Goal: Transaction & Acquisition: Purchase product/service

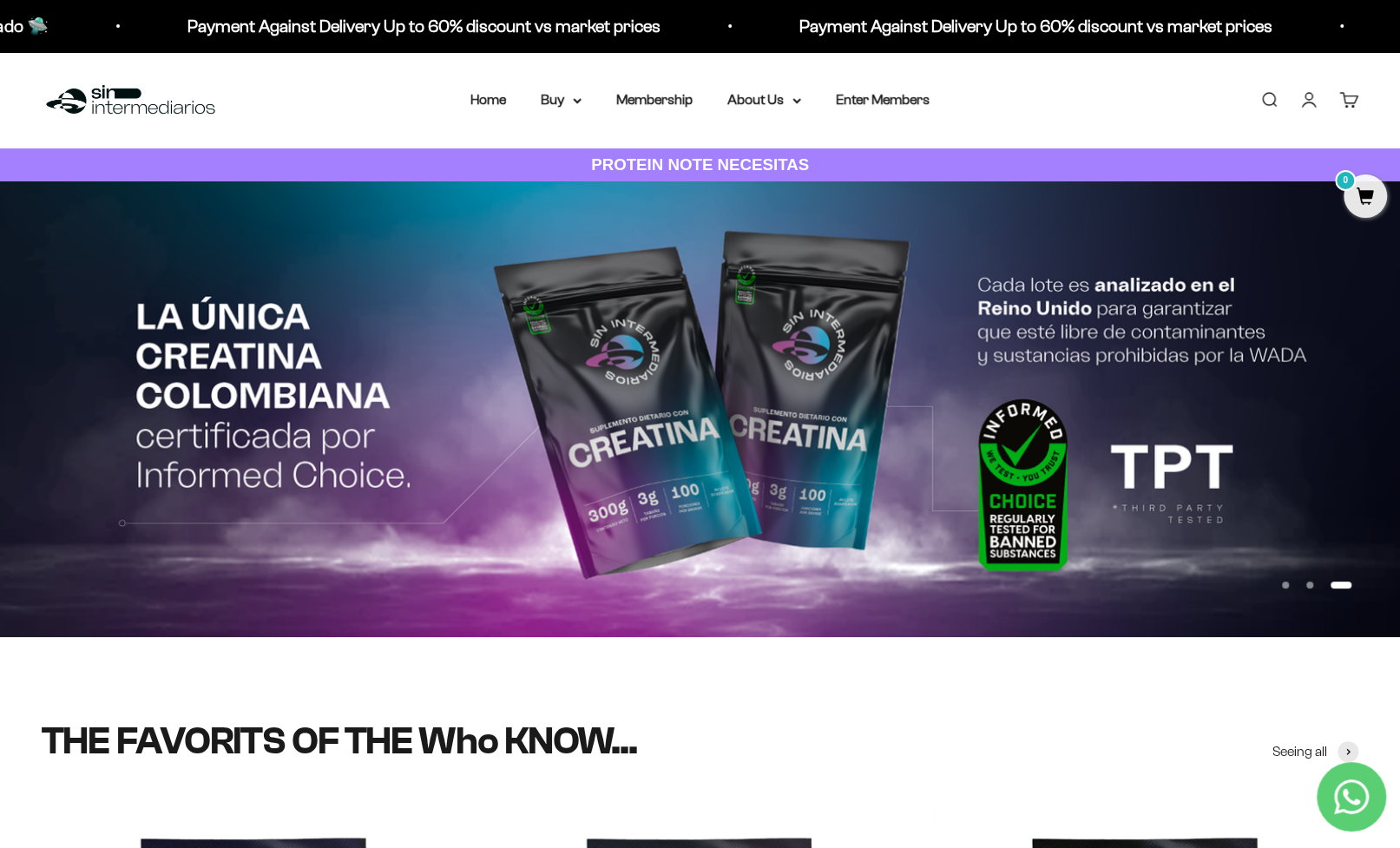
click at [523, 99] on nav "Home Buy Proteínas Ver Todos Whey Iso Vegan Pancakes" at bounding box center [700, 100] width 459 height 23
click at [562, 100] on summary "Buy" at bounding box center [561, 100] width 41 height 23
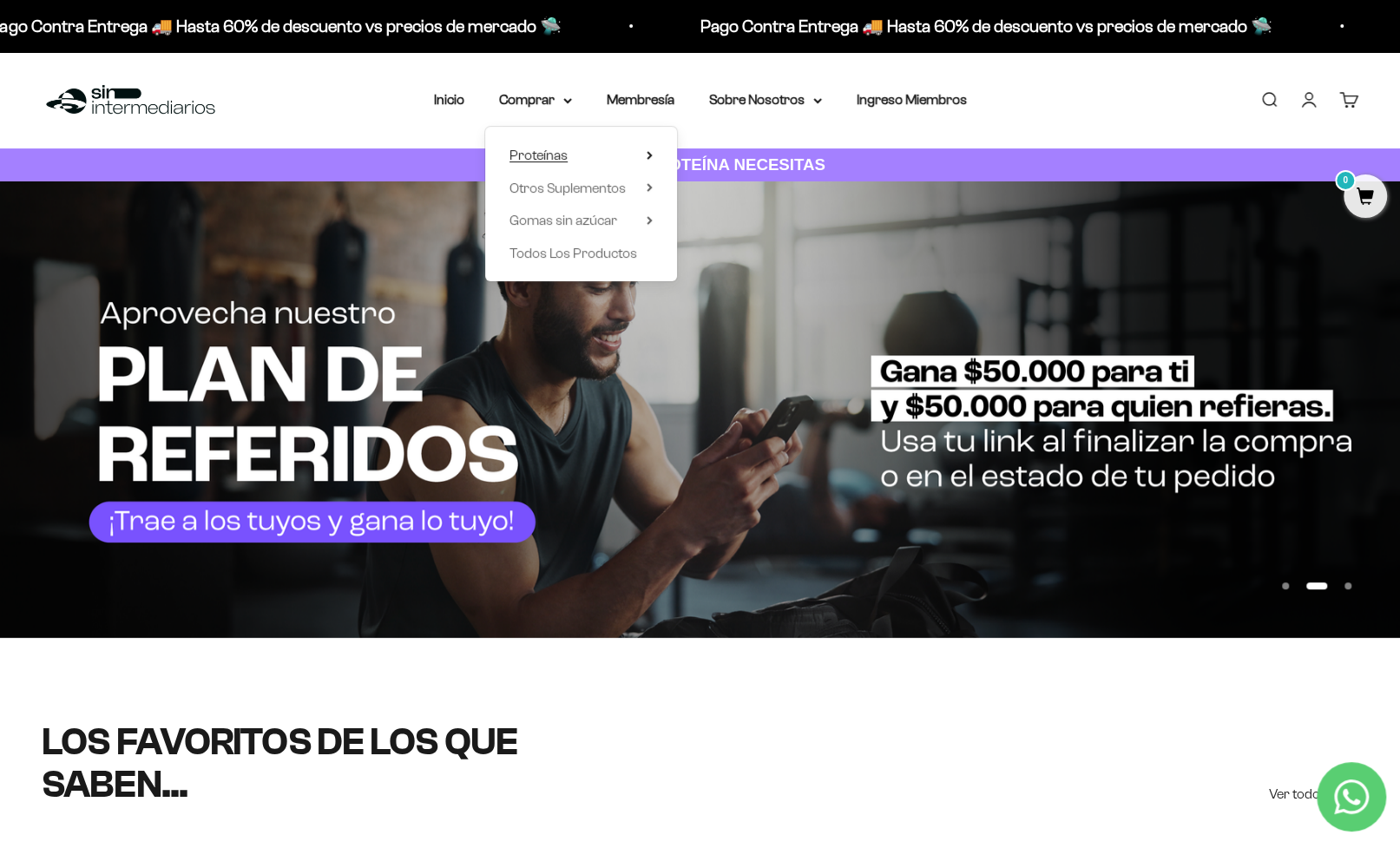
click at [647, 155] on icon at bounding box center [650, 155] width 6 height 9
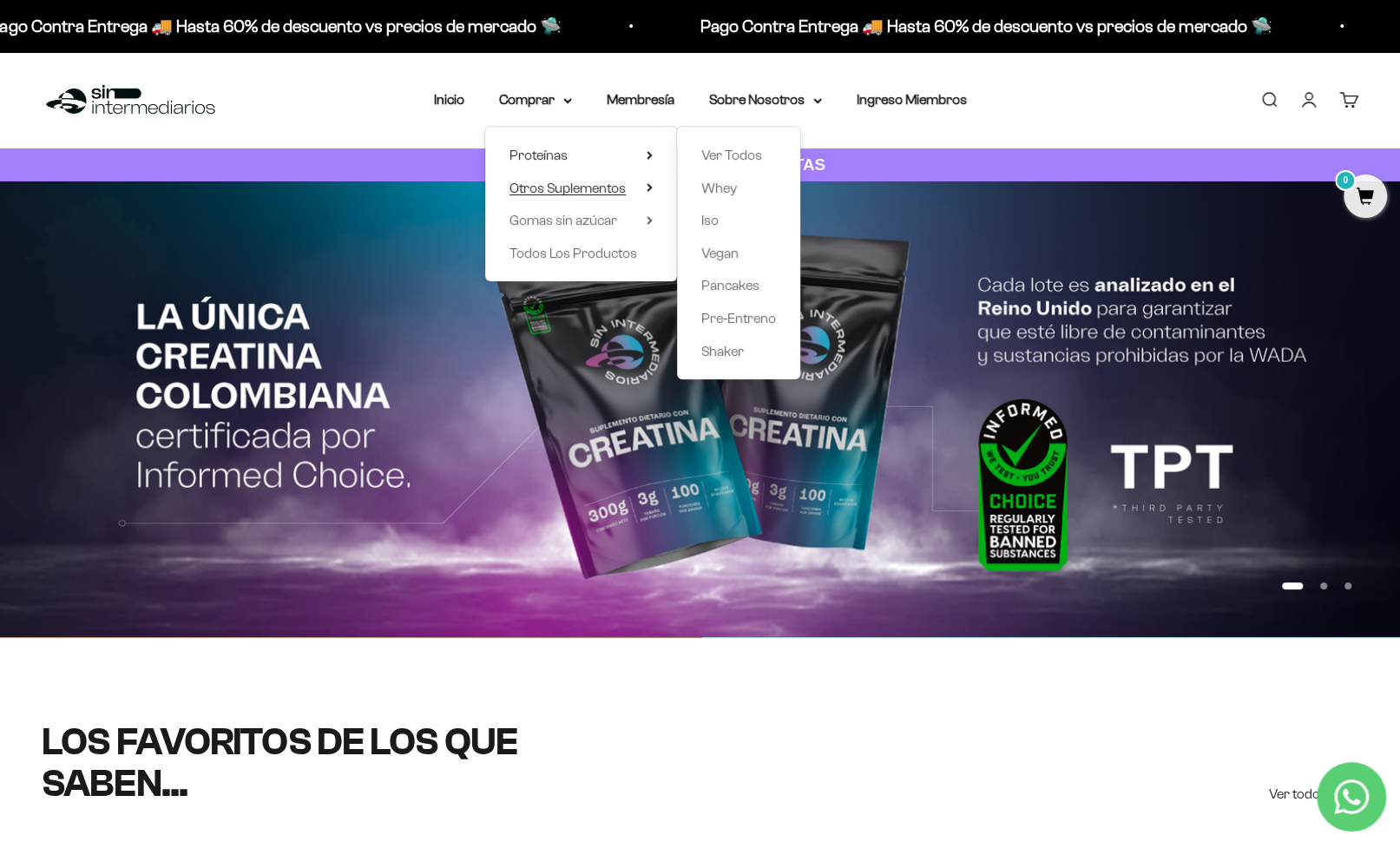
click at [592, 191] on span "Otros Suplementos" at bounding box center [567, 187] width 117 height 15
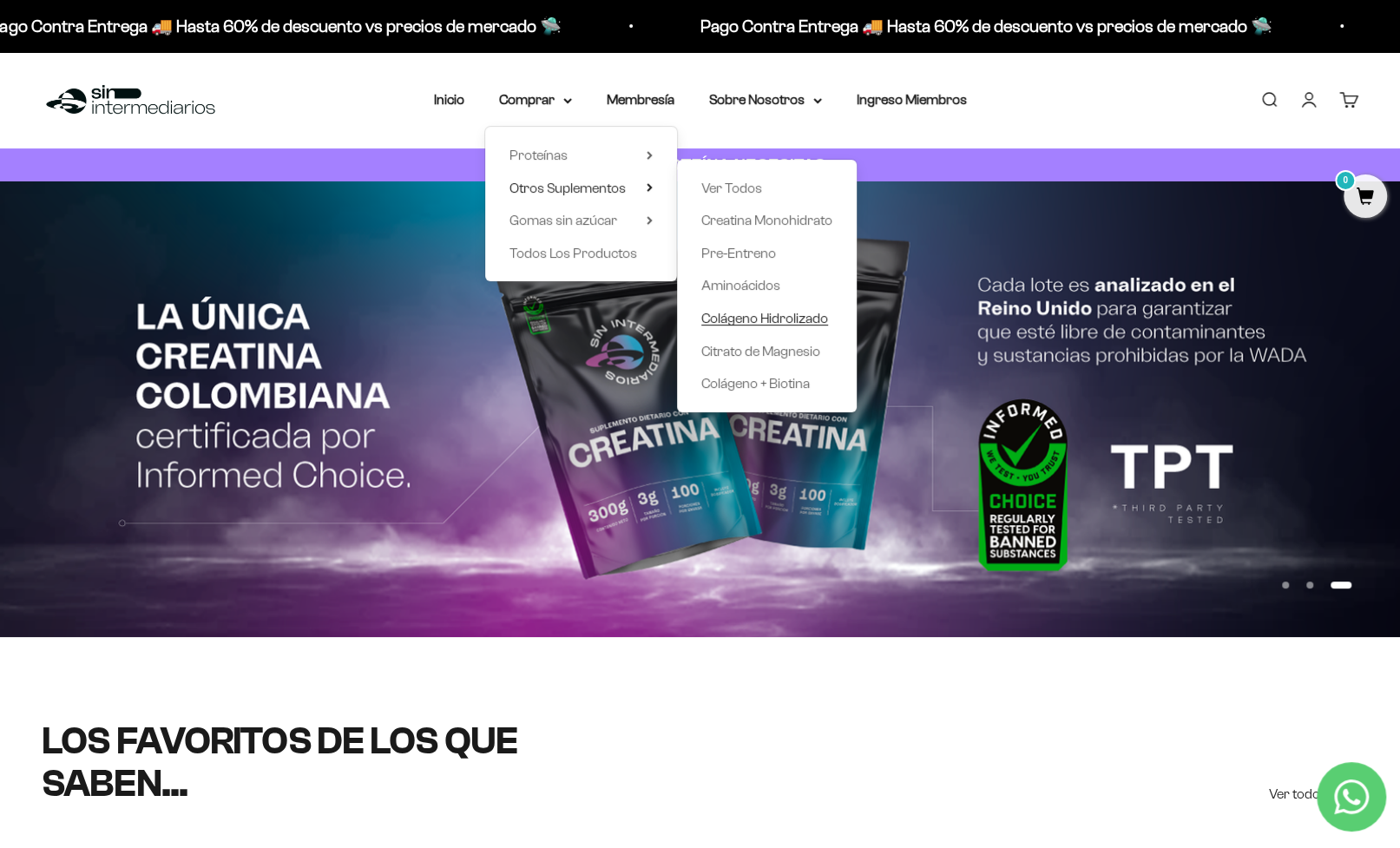
click at [772, 319] on span "Colágeno Hidrolizado" at bounding box center [764, 318] width 127 height 15
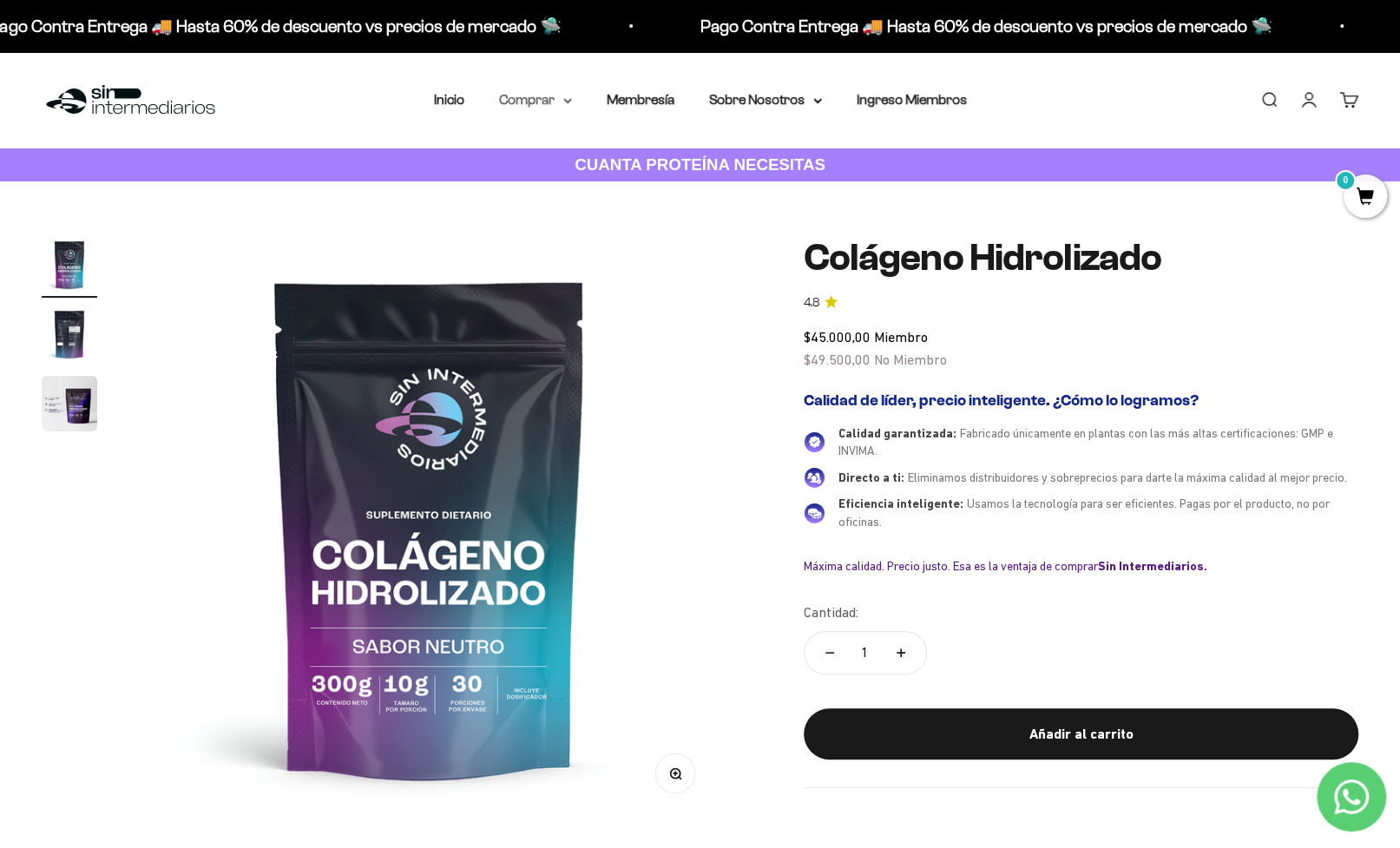
click at [555, 98] on summary "Comprar" at bounding box center [535, 100] width 73 height 23
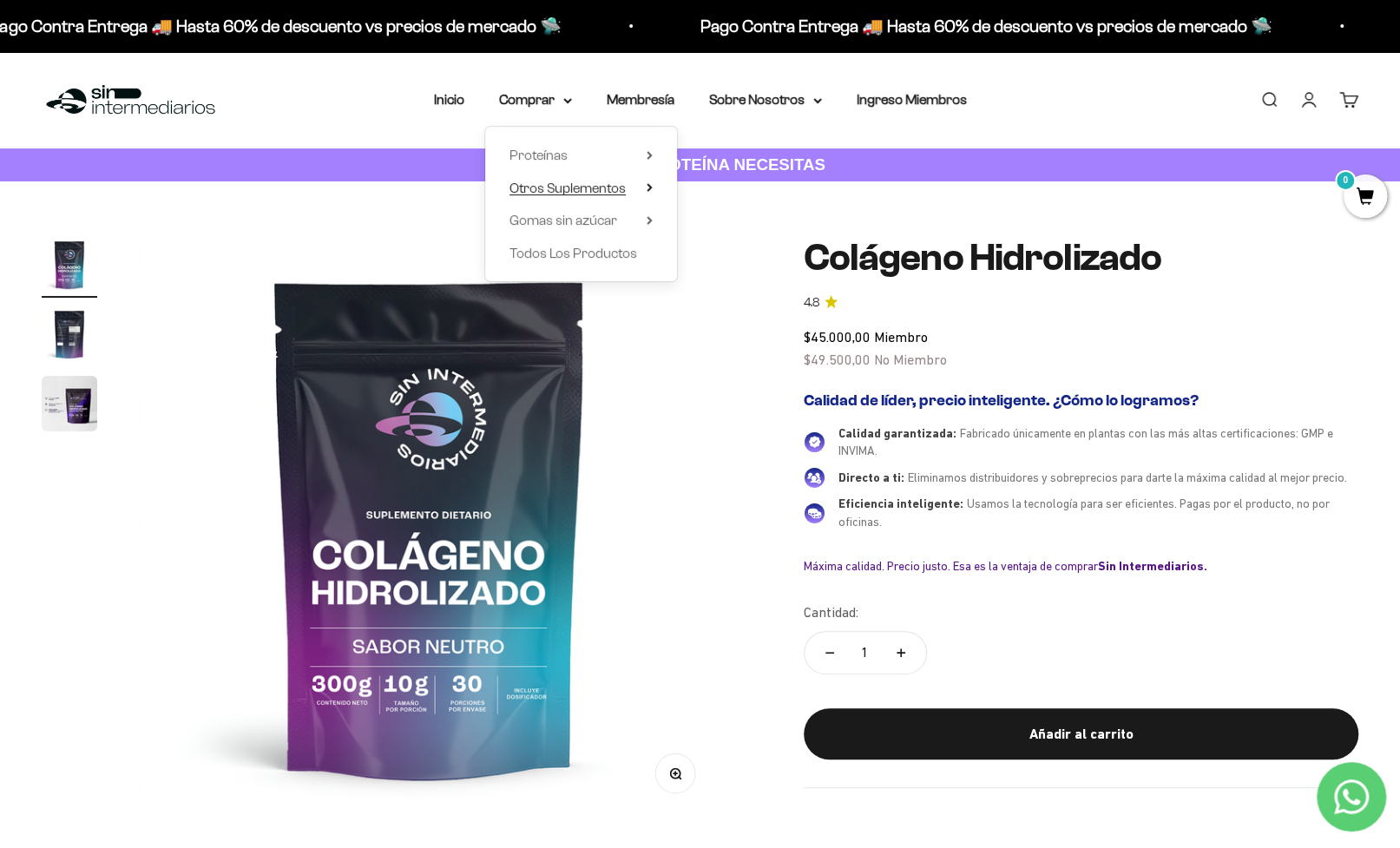
click at [516, 186] on span "Otros Suplementos" at bounding box center [567, 187] width 117 height 15
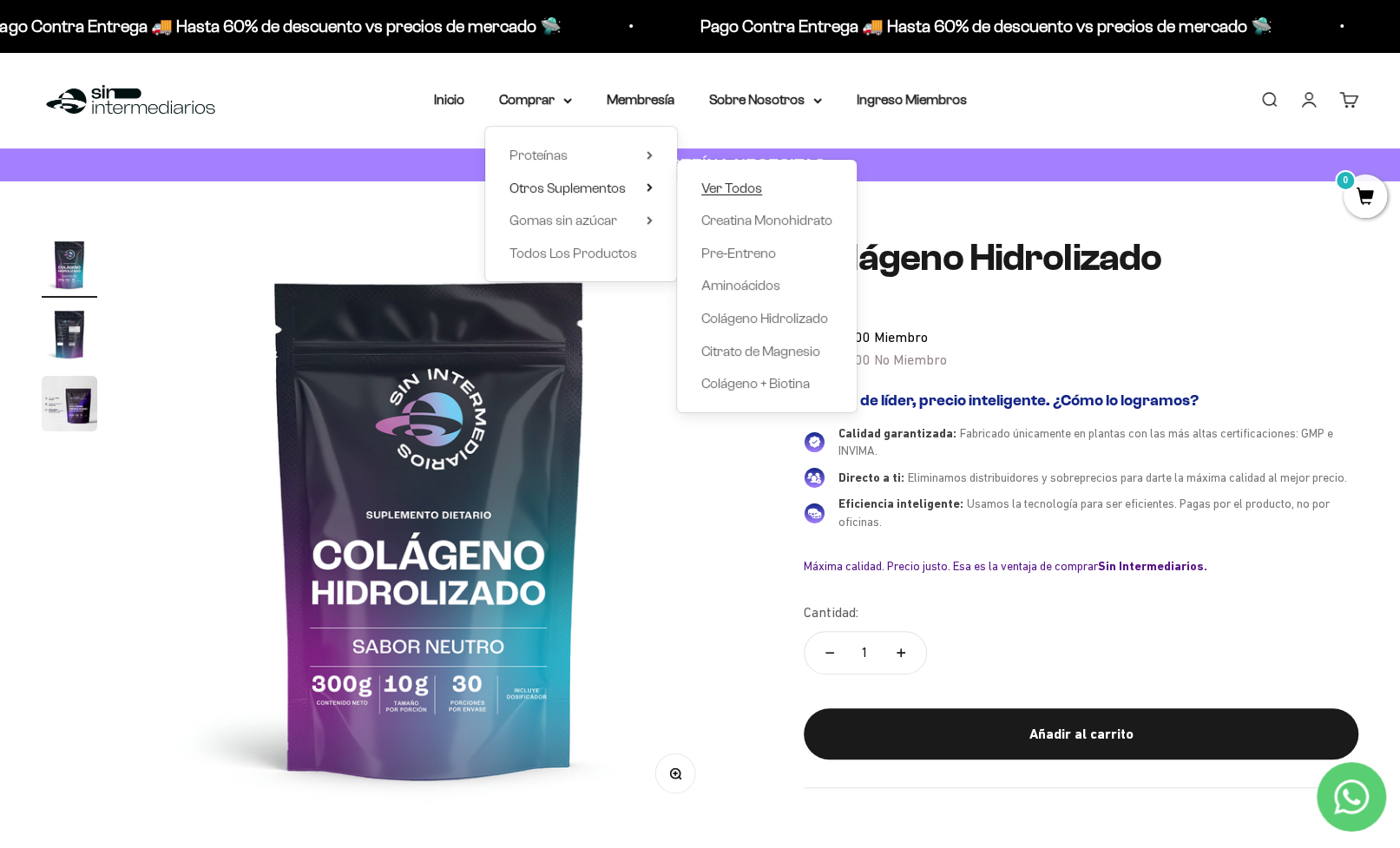
click at [738, 185] on span "Ver Todos" at bounding box center [731, 187] width 61 height 15
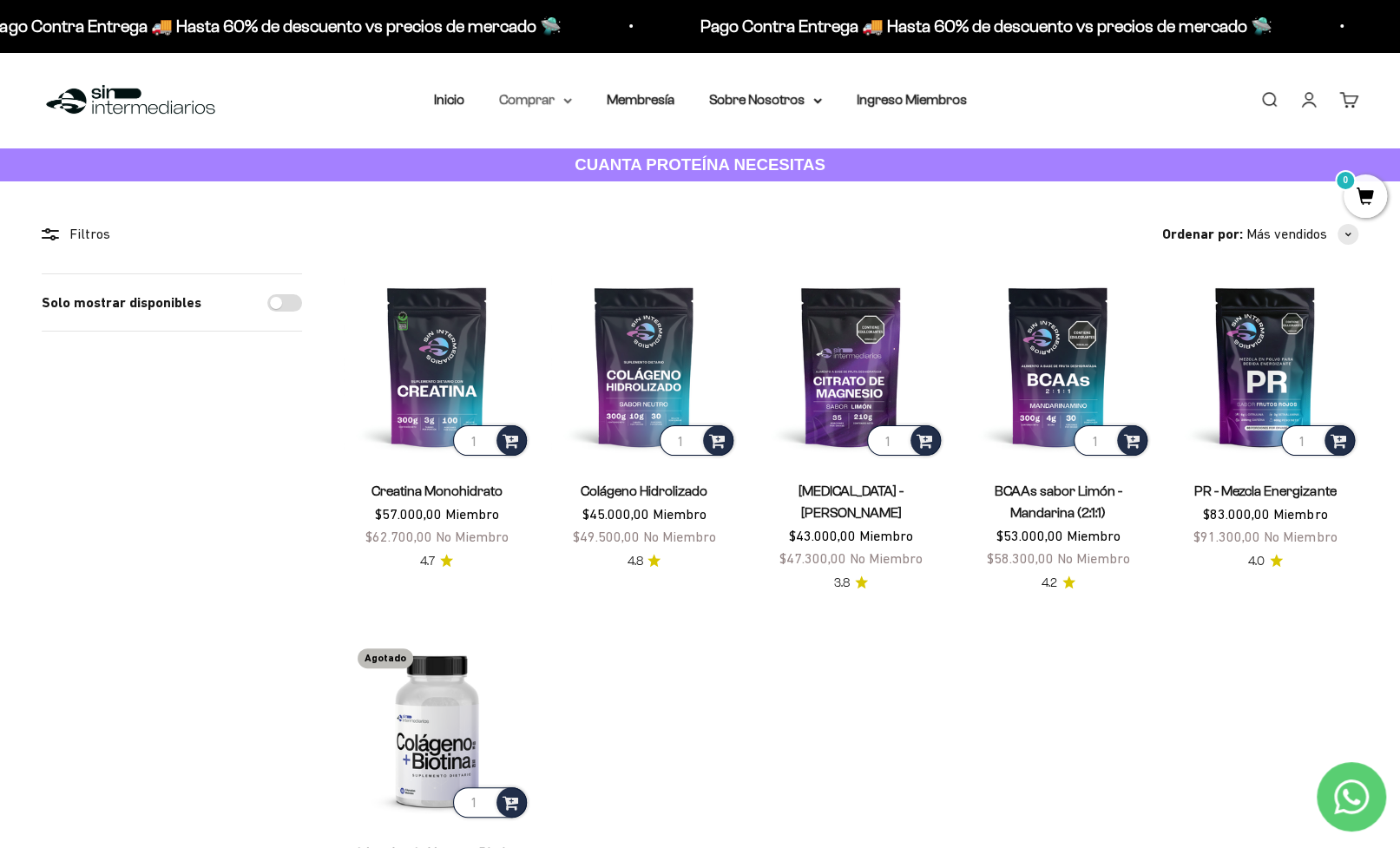
click at [565, 105] on summary "Comprar" at bounding box center [535, 100] width 73 height 23
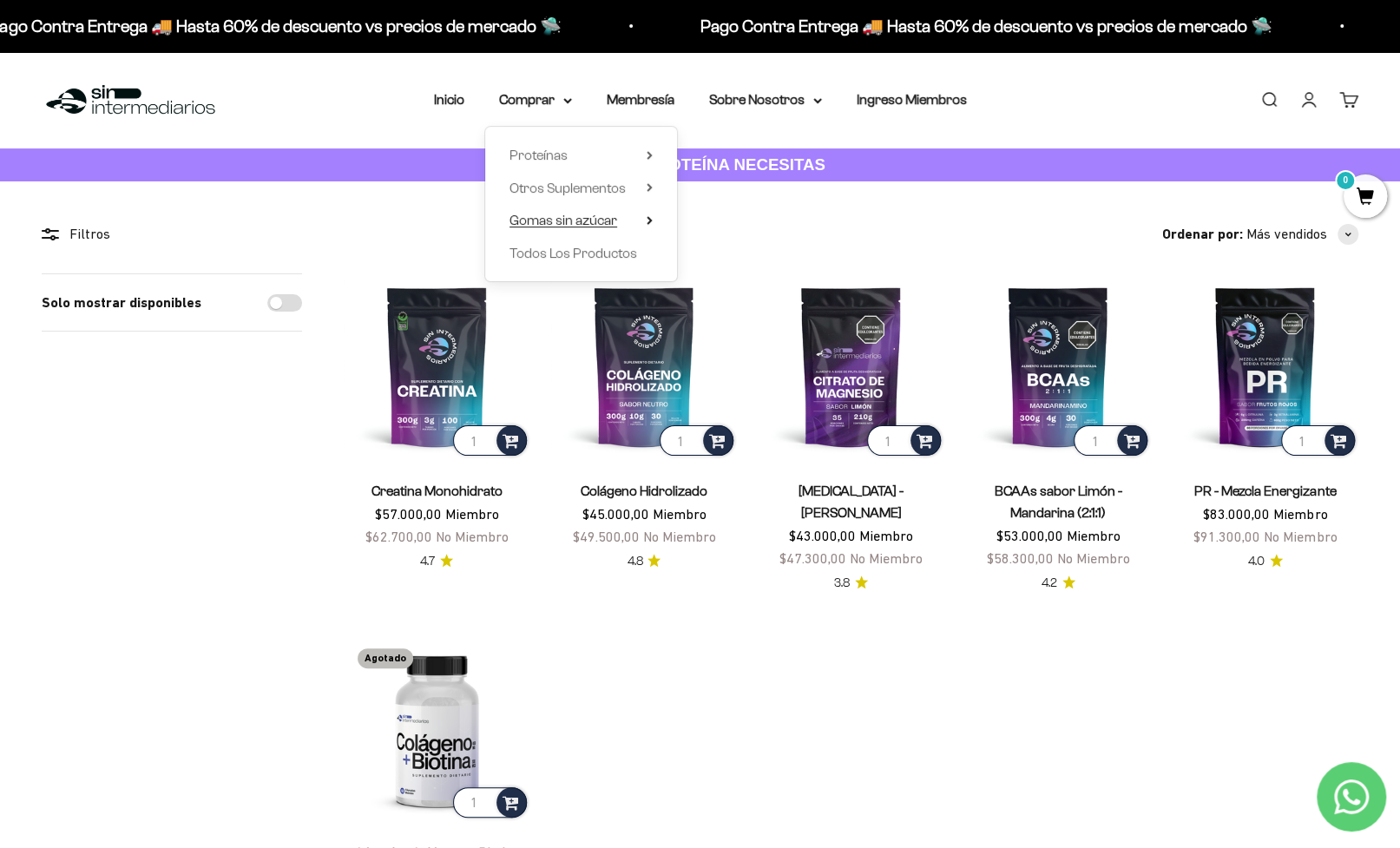
click at [555, 220] on span "Gomas sin azúcar" at bounding box center [563, 219] width 108 height 15
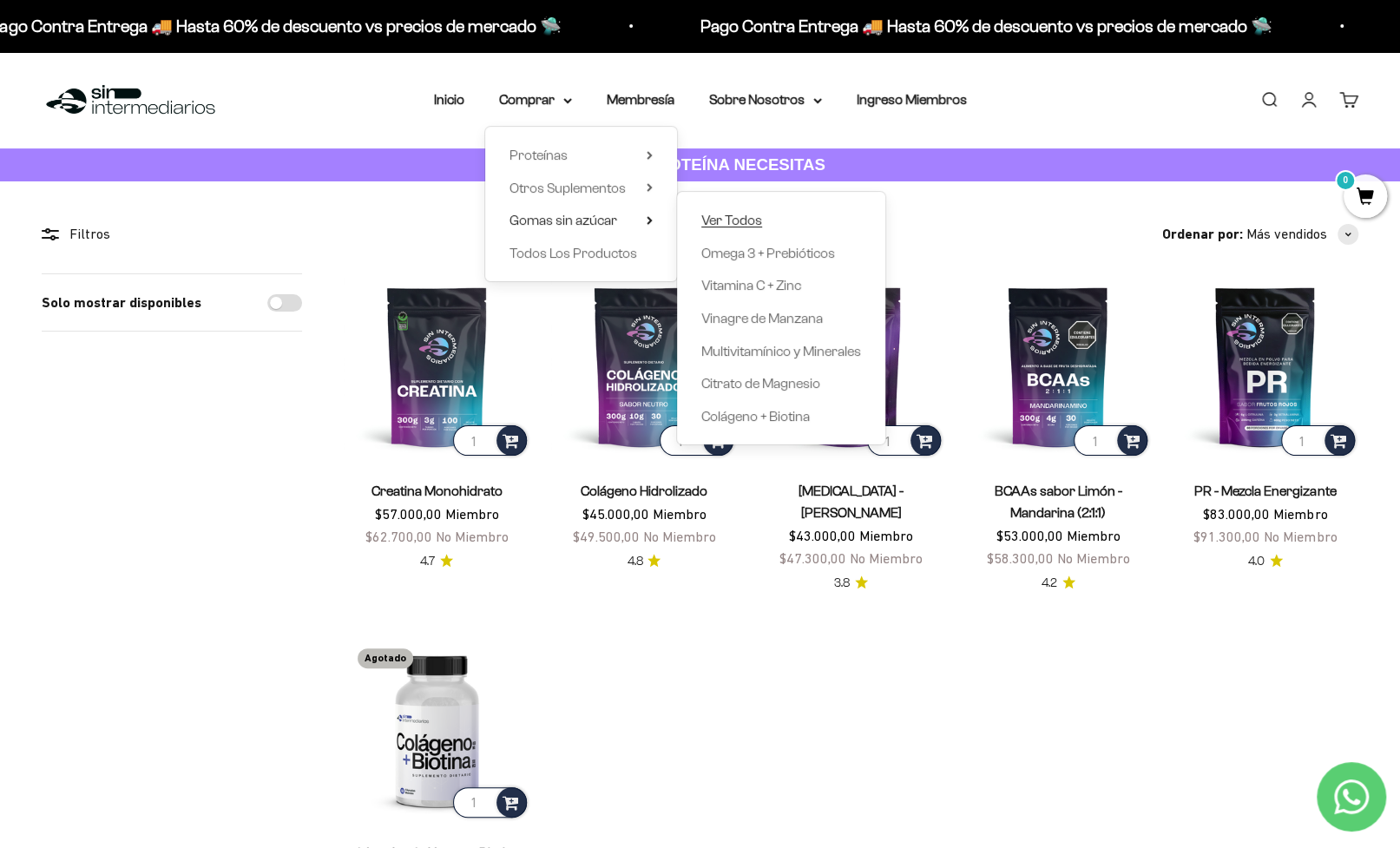
click at [713, 219] on span "Ver Todos" at bounding box center [731, 219] width 61 height 15
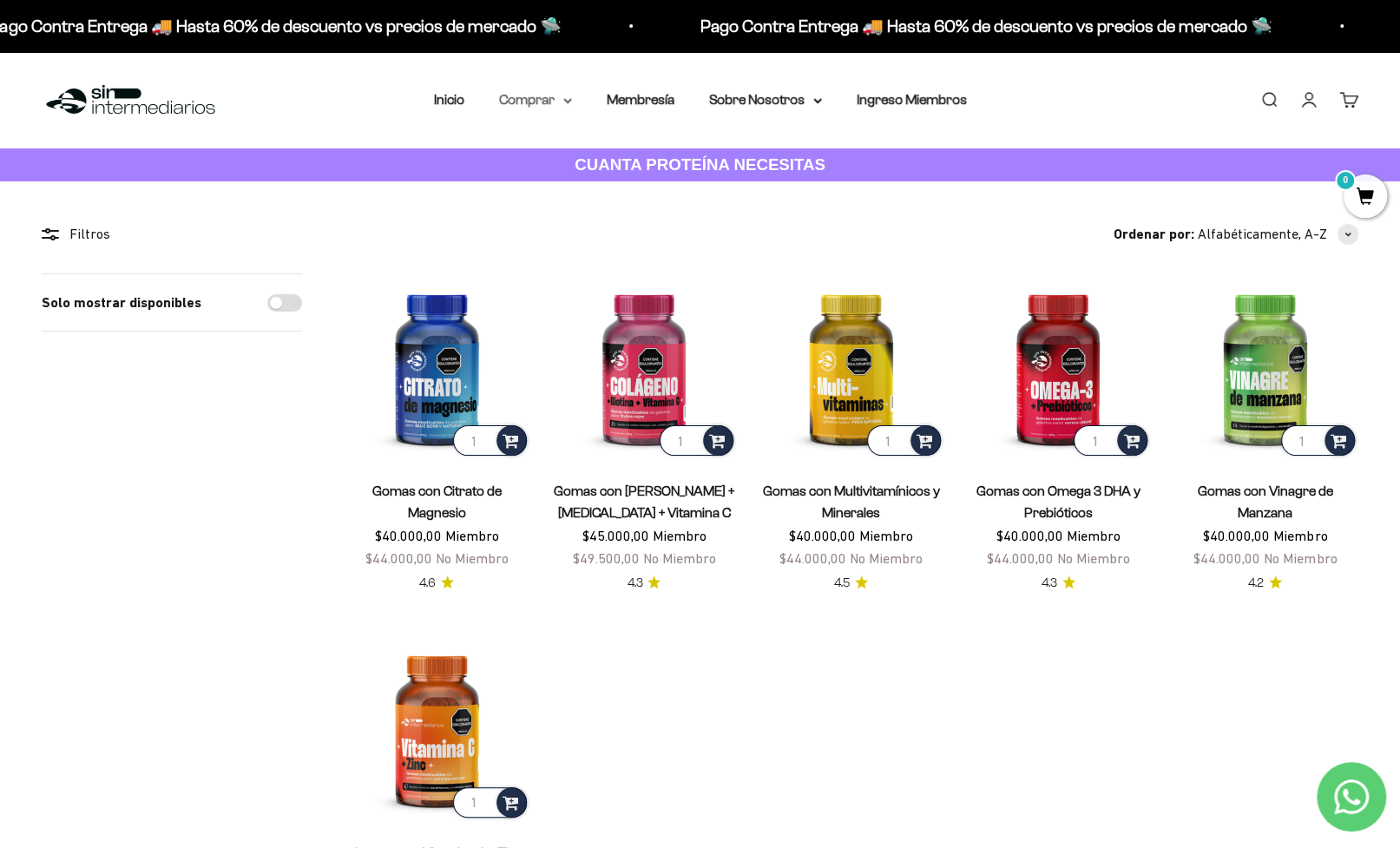
click at [564, 100] on icon at bounding box center [567, 100] width 7 height 3
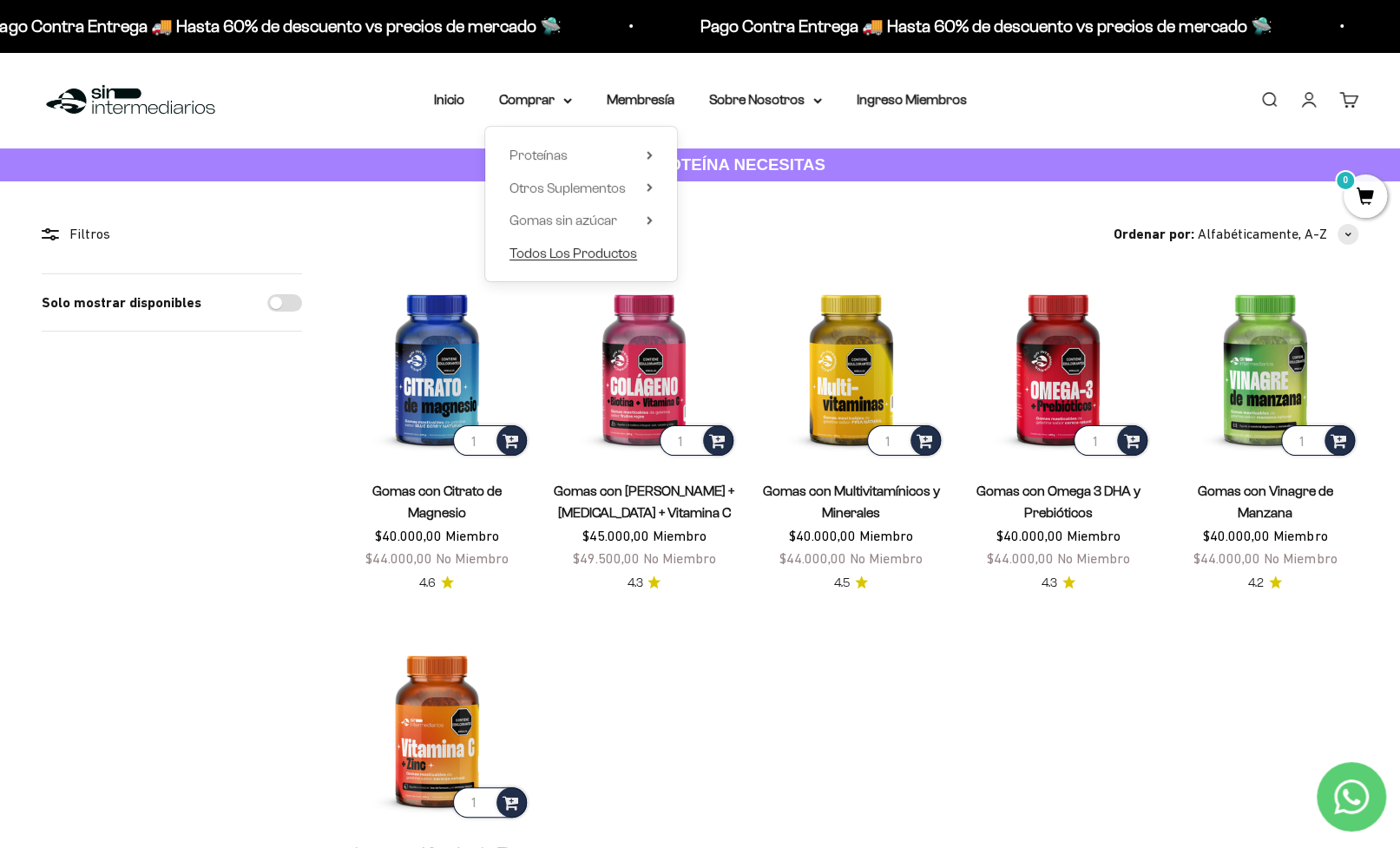
click at [546, 249] on span "Todos Los Productos" at bounding box center [573, 252] width 128 height 15
